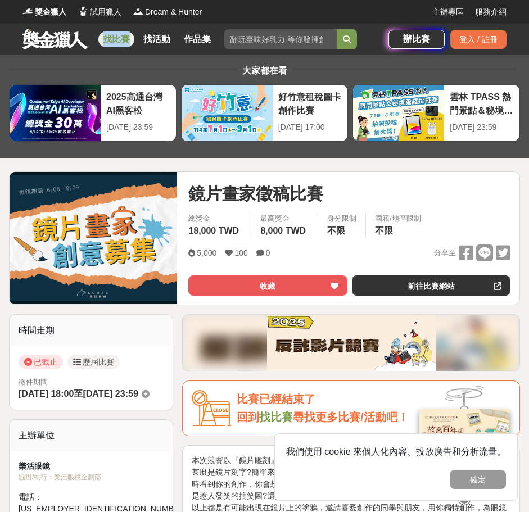
drag, startPoint x: 17, startPoint y: 36, endPoint x: 134, endPoint y: 77, distance: 123.9
